Goal: Information Seeking & Learning: Check status

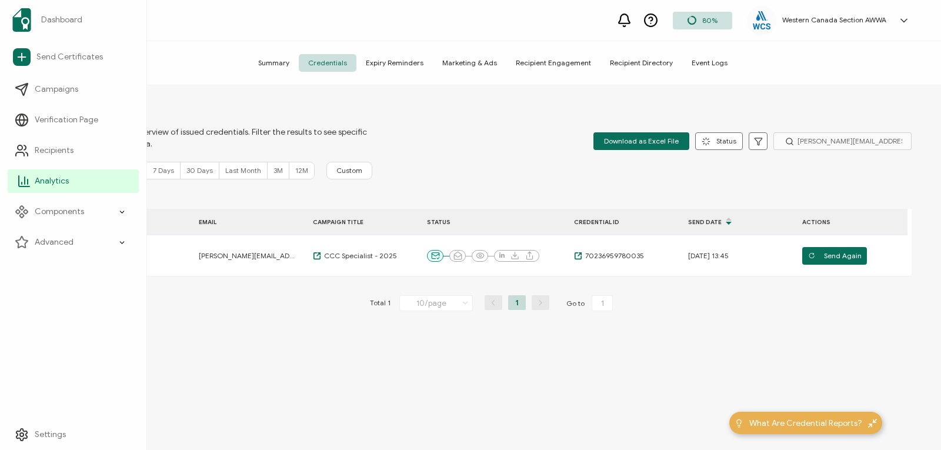
click at [60, 180] on span "Analytics" at bounding box center [52, 181] width 34 height 12
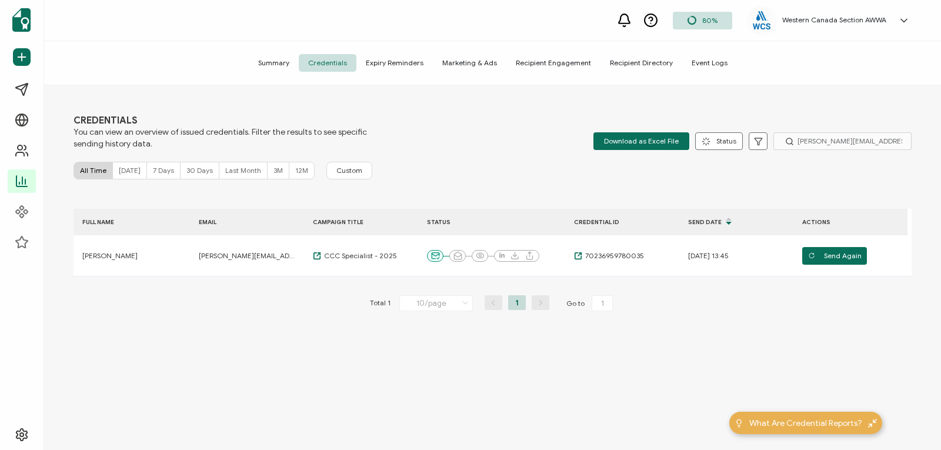
click at [290, 60] on span "Summary" at bounding box center [274, 63] width 50 height 18
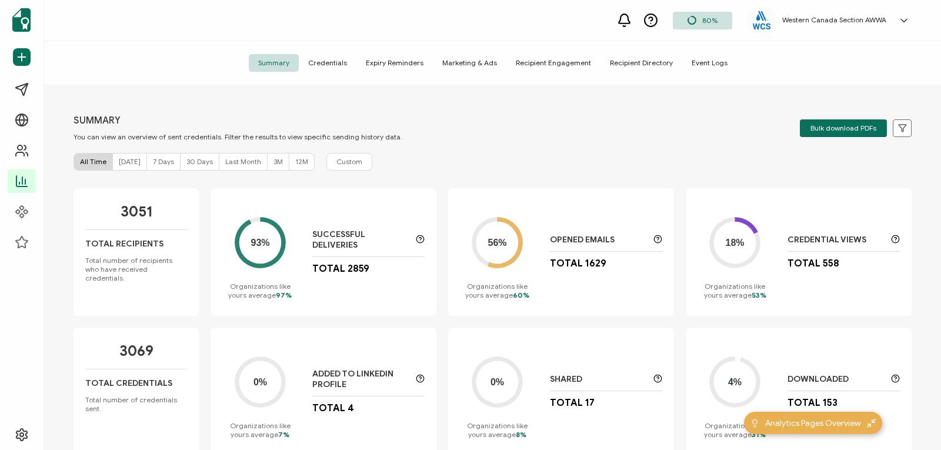
click at [190, 275] on div "3051 Total Recipients Total number of recipients who have received credentials." at bounding box center [136, 252] width 125 height 128
click at [337, 63] on span "Credentials" at bounding box center [328, 63] width 58 height 18
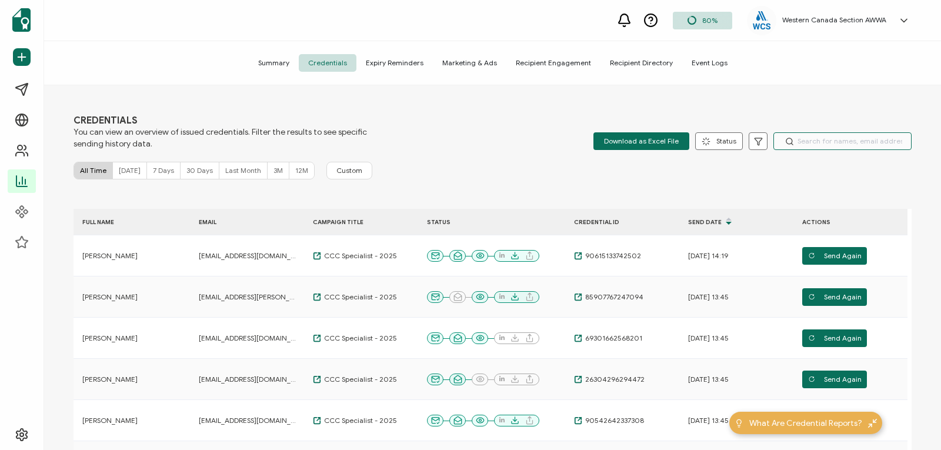
click at [800, 140] on input "text" at bounding box center [843, 141] width 138 height 18
paste input "[EMAIL_ADDRESS][DOMAIN_NAME]"
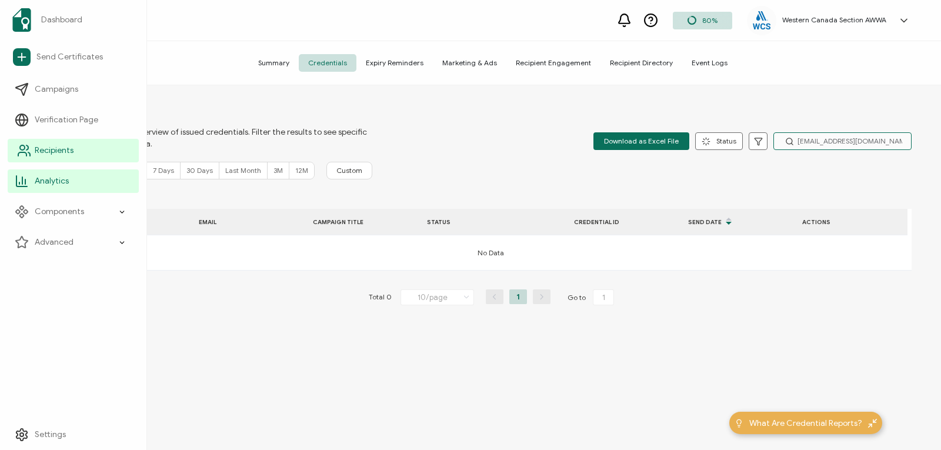
type input "[EMAIL_ADDRESS][DOMAIN_NAME]"
click at [23, 142] on link "Recipients" at bounding box center [73, 151] width 131 height 24
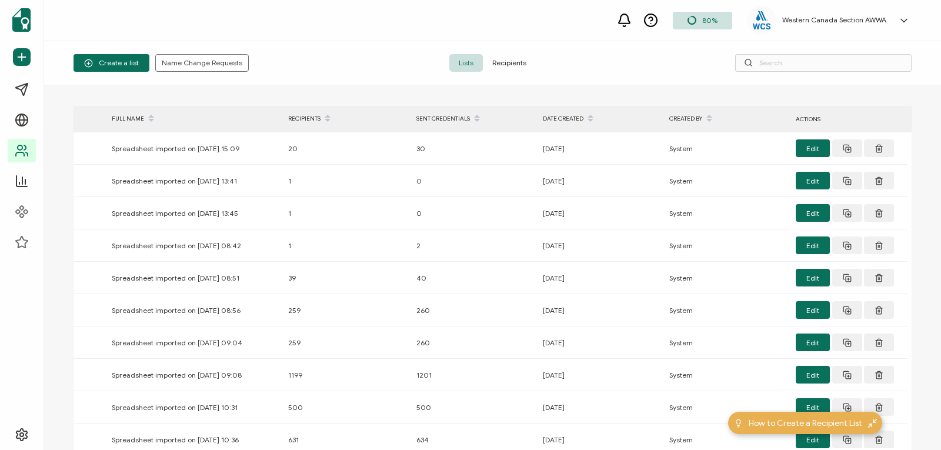
click at [504, 59] on span "Recipients" at bounding box center [509, 63] width 53 height 18
